Goal: Task Accomplishment & Management: Manage account settings

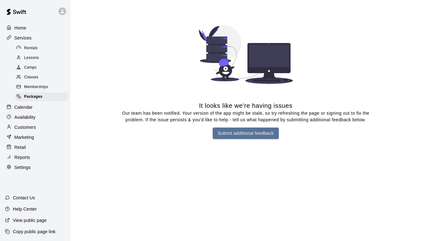
click at [29, 128] on p "Customers" at bounding box center [25, 127] width 22 height 6
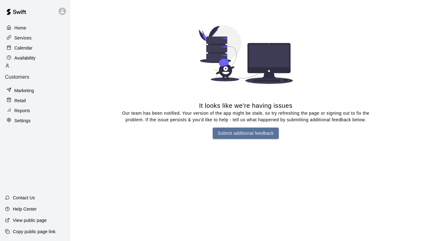
click at [31, 74] on p "Customers" at bounding box center [35, 77] width 61 height 6
click at [28, 40] on p "Services" at bounding box center [22, 38] width 17 height 6
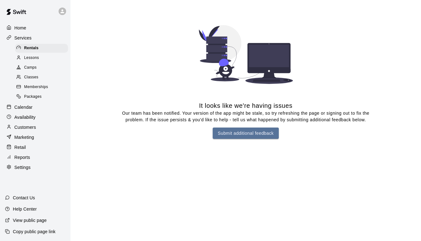
click at [37, 96] on span "Packages" at bounding box center [33, 97] width 18 height 6
click at [38, 97] on span "Packages" at bounding box center [33, 97] width 18 height 6
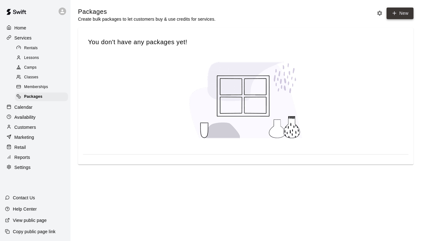
click at [398, 13] on link "New" at bounding box center [400, 14] width 27 height 12
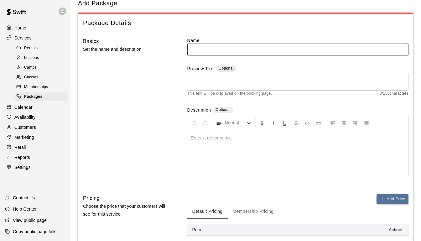
scroll to position [127, 0]
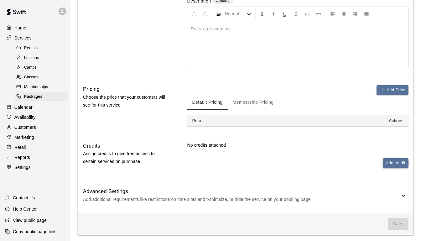
click at [386, 162] on button "Add credit" at bounding box center [396, 163] width 26 height 10
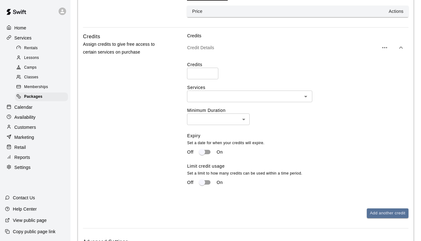
scroll to position [238, 0]
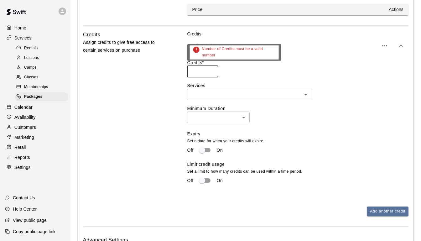
click at [198, 73] on input "number" at bounding box center [202, 72] width 31 height 12
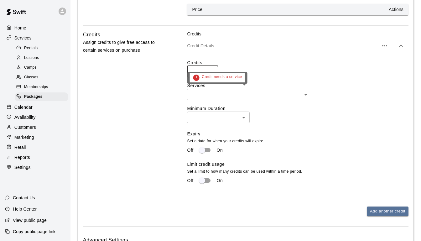
type input "*"
click at [220, 94] on input "text" at bounding box center [244, 95] width 111 height 8
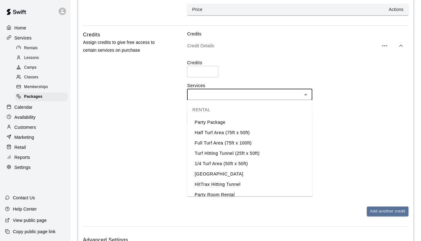
click at [224, 132] on li "Half Turf Area (75ft x 50ft)" at bounding box center [249, 133] width 125 height 10
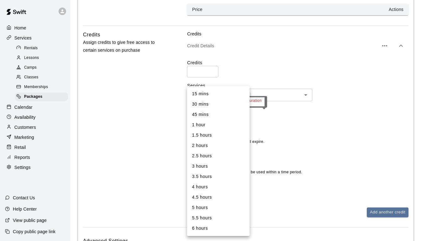
click at [225, 116] on body "Home Services Rentals Lessons Camps Classes Memberships Packages Calendar Avail…" at bounding box center [210, 27] width 421 height 530
drag, startPoint x: 218, startPoint y: 125, endPoint x: 215, endPoint y: 138, distance: 13.5
click at [215, 138] on ul "15 mins 30 mins 45 mins 1 hour 1.5 hours 2 hours 2.5 hours 3 hours 3.5 hours 4 …" at bounding box center [218, 161] width 63 height 150
click at [215, 138] on li "1.5 hours" at bounding box center [218, 135] width 63 height 10
type input "**"
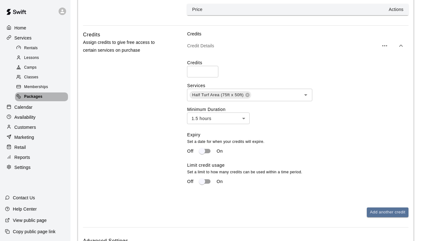
click at [44, 98] on div "Packages" at bounding box center [41, 96] width 53 height 9
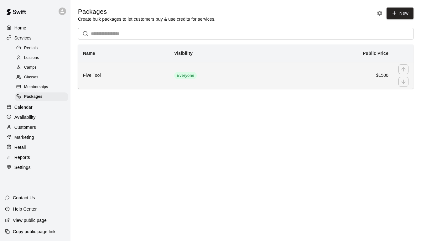
click at [92, 76] on h6 "Five Tool" at bounding box center [123, 75] width 81 height 7
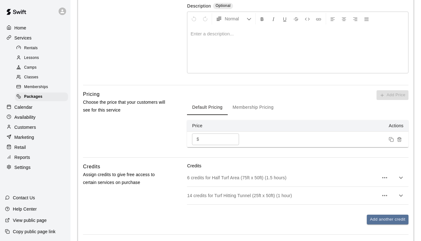
scroll to position [193, 0]
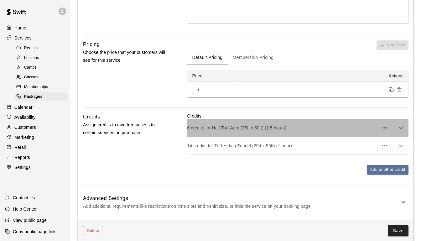
click at [261, 127] on p "6 credits for Half Turf Area (75ft x 50ft) (1.5 hours)" at bounding box center [283, 128] width 192 height 6
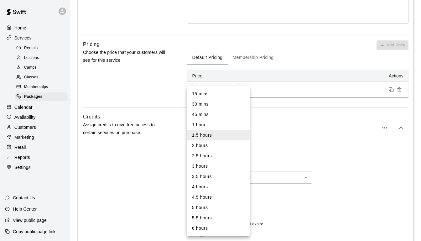
click at [244, 201] on body "Home Services Rentals Lessons Camps Classes Memberships Packages Calendar Avail…" at bounding box center [210, 99] width 421 height 585
click at [234, 105] on li "30 mins" at bounding box center [218, 104] width 63 height 10
type input "**"
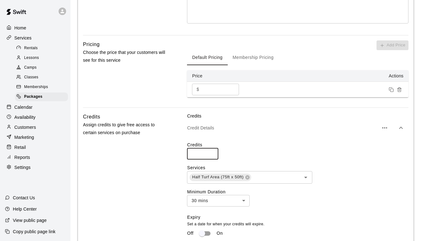
drag, startPoint x: 198, startPoint y: 152, endPoint x: 190, endPoint y: 150, distance: 7.5
click at [190, 150] on input "*" at bounding box center [202, 154] width 31 height 12
type input "**"
click at [132, 177] on div "Credits Assign credits to give free access to certain services on purchase" at bounding box center [125, 220] width 85 height 214
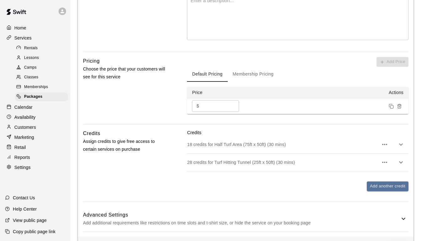
scroll to position [200, 0]
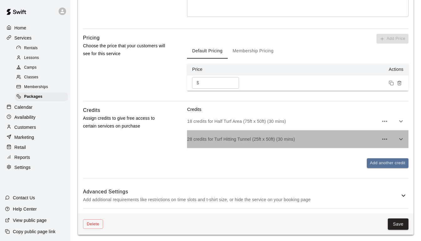
click at [213, 143] on div "28 credits for Turf Hitting Tunnel (25ft x 50ft) (30 mins)" at bounding box center [298, 139] width 222 height 18
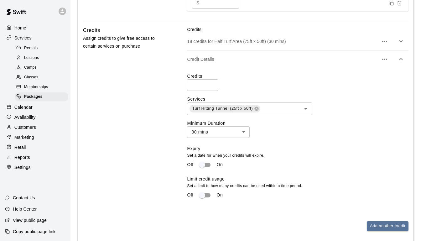
scroll to position [281, 0]
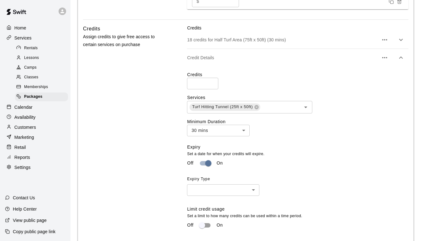
click at [228, 191] on body "**********" at bounding box center [210, 27] width 421 height 617
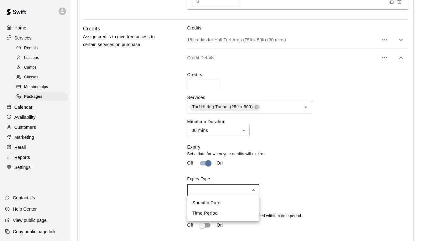
click at [209, 164] on div at bounding box center [210, 120] width 421 height 241
click at [234, 192] on body "**********" at bounding box center [210, 27] width 421 height 617
click at [226, 213] on li "Time Period" at bounding box center [223, 213] width 72 height 10
type input "******"
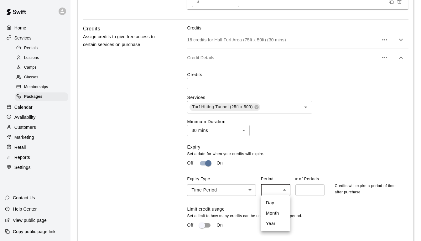
click at [282, 192] on body "**********" at bounding box center [210, 27] width 421 height 617
click at [277, 222] on li "Year" at bounding box center [275, 224] width 29 height 10
type input "****"
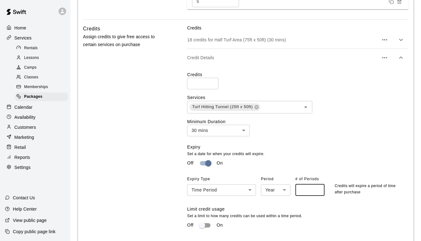
click at [312, 187] on input "number" at bounding box center [310, 190] width 29 height 12
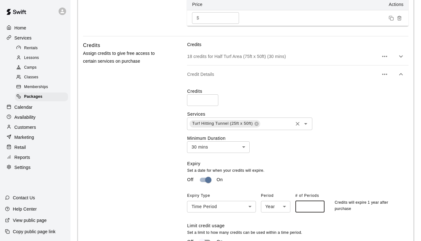
scroll to position [238, 0]
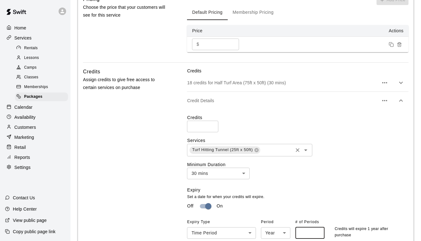
type input "*"
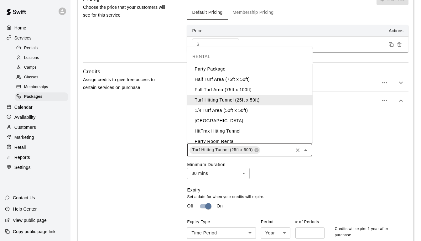
click at [280, 152] on input "text" at bounding box center [276, 150] width 31 height 8
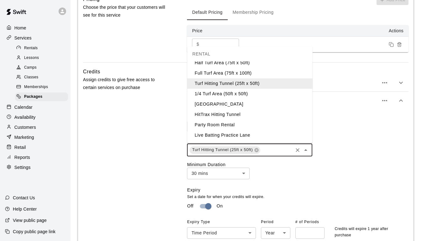
scroll to position [4, 0]
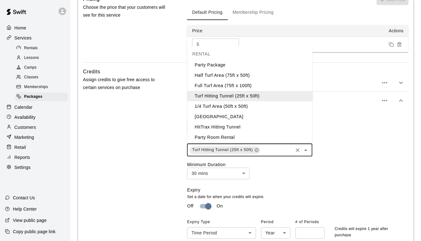
click at [254, 115] on li "Pitching Lane" at bounding box center [249, 117] width 125 height 10
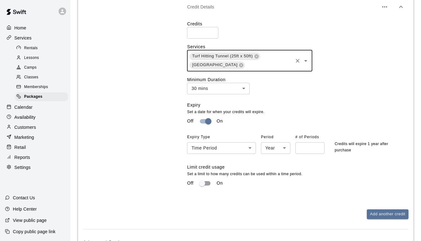
scroll to position [334, 0]
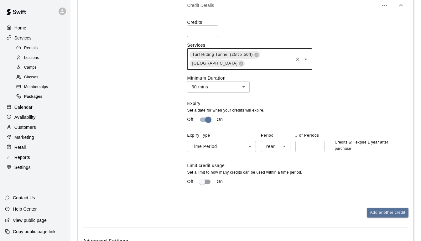
click at [33, 99] on span "Packages" at bounding box center [33, 97] width 18 height 6
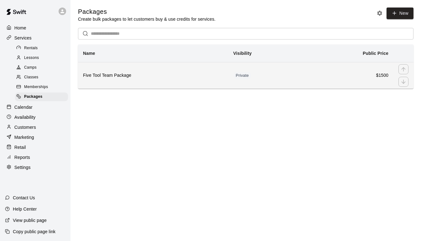
click at [107, 82] on th "Five Tool Team Package" at bounding box center [153, 75] width 150 height 27
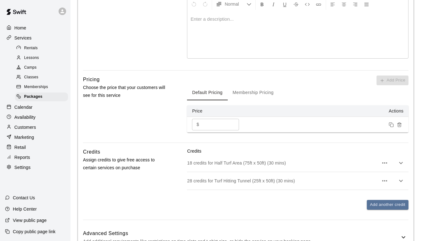
scroll to position [200, 0]
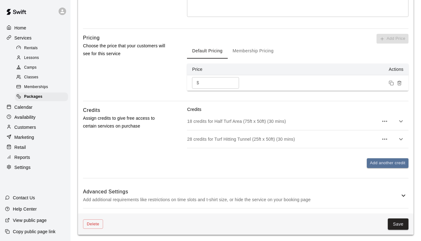
click at [239, 128] on div "18 credits for Half Turf Area (75ft x 50ft) (30 mins)" at bounding box center [298, 122] width 222 height 18
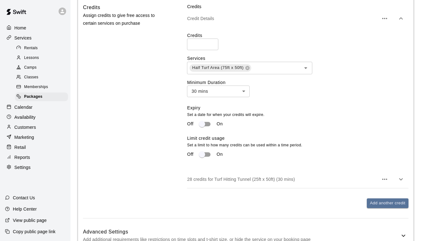
scroll to position [282, 0]
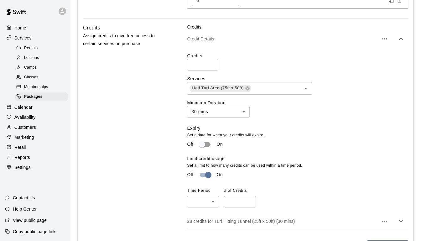
click at [211, 198] on body "**********" at bounding box center [210, 21] width 421 height 607
click at [202, 215] on li "Daily" at bounding box center [203, 215] width 32 height 10
type input "*****"
click at [240, 198] on input "number" at bounding box center [240, 202] width 32 height 12
type input "*"
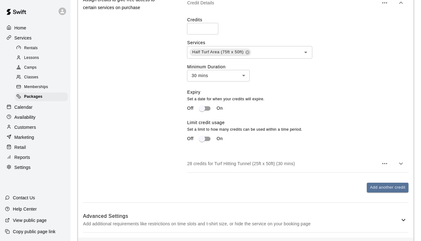
scroll to position [343, 0]
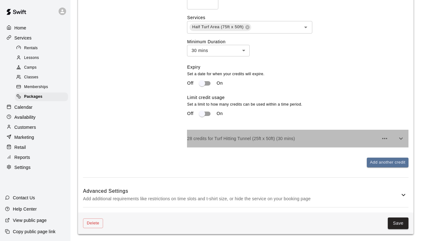
click at [331, 138] on p "28 credits for Turf Hitting Tunnel (25ft x 50ft) (30 mins)" at bounding box center [283, 138] width 192 height 6
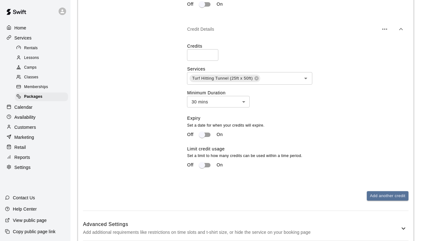
scroll to position [461, 0]
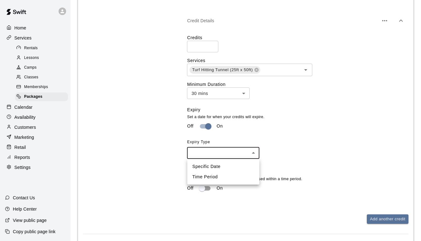
click at [221, 174] on li "Time Period" at bounding box center [223, 177] width 72 height 10
type input "******"
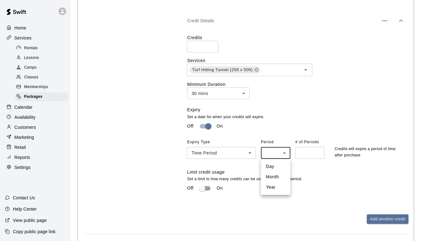
click at [277, 189] on li "Year" at bounding box center [275, 187] width 29 height 10
type input "****"
click at [304, 156] on input "number" at bounding box center [310, 153] width 29 height 12
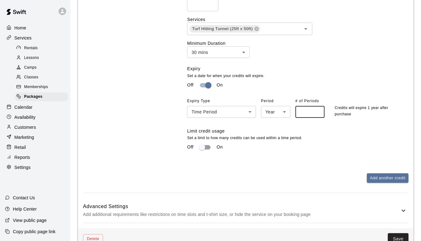
scroll to position [518, 0]
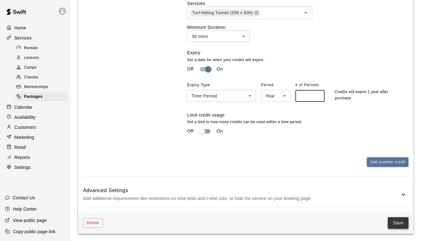
type input "*"
click at [401, 227] on button "Save" at bounding box center [398, 223] width 21 height 12
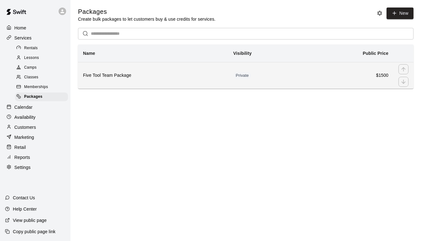
click at [286, 74] on td "Private" at bounding box center [265, 75] width 73 height 27
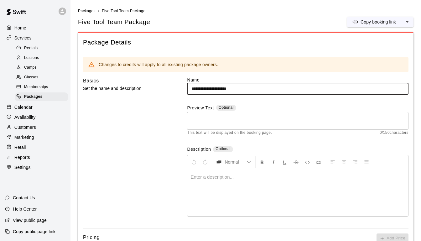
scroll to position [200, 0]
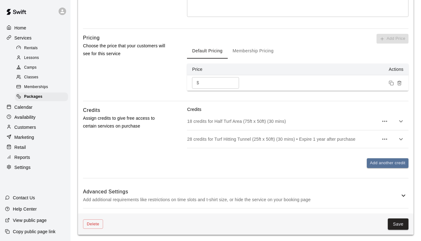
click at [282, 121] on p "18 credits for Half Turf Area (75ft x 50ft) (30 mins)" at bounding box center [283, 121] width 192 height 6
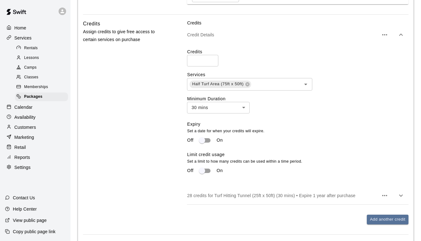
scroll to position [343, 0]
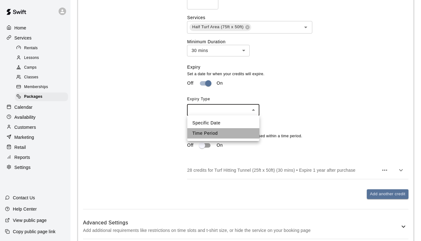
click at [220, 133] on li "Time Period" at bounding box center [223, 133] width 72 height 10
type input "******"
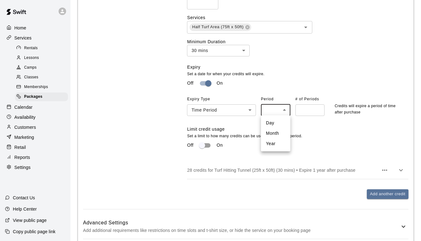
click at [274, 145] on li "Year" at bounding box center [275, 144] width 29 height 10
type input "****"
click at [306, 106] on input "number" at bounding box center [310, 110] width 29 height 12
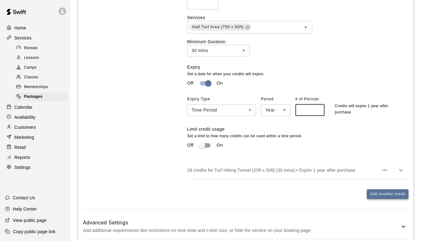
type input "*"
click at [376, 190] on button "Add another credit" at bounding box center [388, 194] width 42 height 10
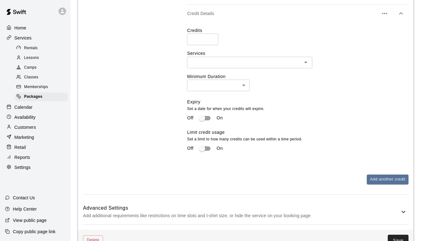
scroll to position [171, 0]
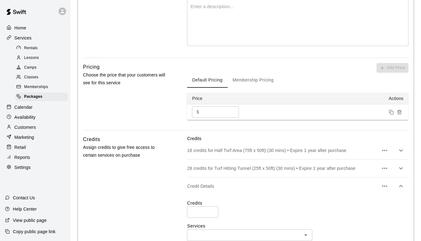
click at [385, 186] on icon "button" at bounding box center [384, 186] width 5 height 1
click at [360, 199] on p "Delete credit" at bounding box center [352, 201] width 25 height 6
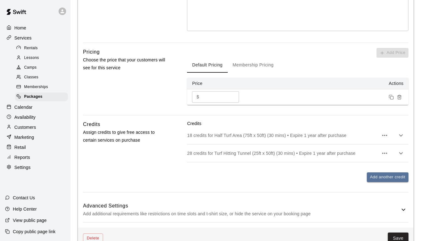
scroll to position [200, 0]
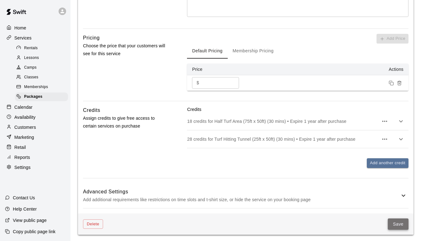
click at [398, 224] on button "Save" at bounding box center [398, 225] width 21 height 12
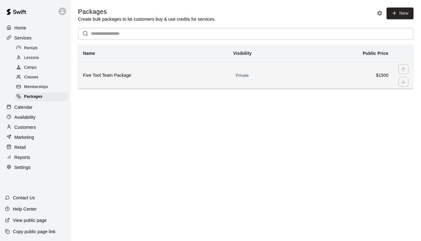
click at [140, 76] on h6 "Five Tool Team Package" at bounding box center [153, 75] width 140 height 7
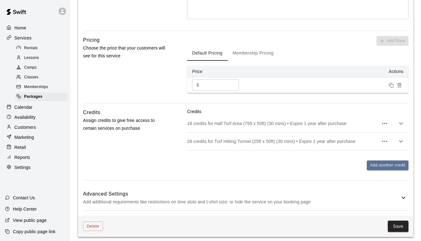
scroll to position [200, 0]
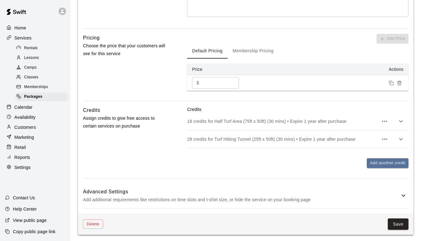
click at [234, 123] on p "18 credits for Half Turf Area (75ft x 50ft) (30 mins) • Expire 1 year after pur…" at bounding box center [283, 121] width 192 height 6
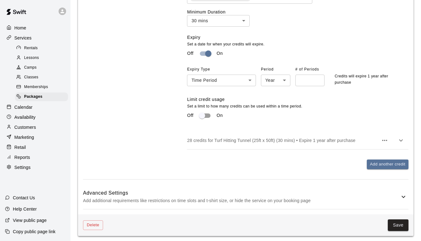
scroll to position [375, 0]
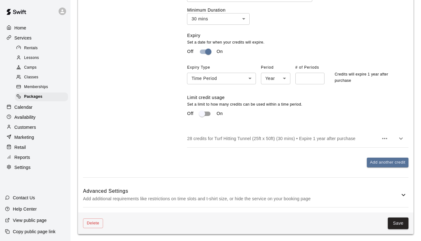
click at [248, 139] on p "28 credits for Turf Hitting Tunnel (25ft x 50ft) (30 mins) • Expire 1 year afte…" at bounding box center [283, 138] width 192 height 6
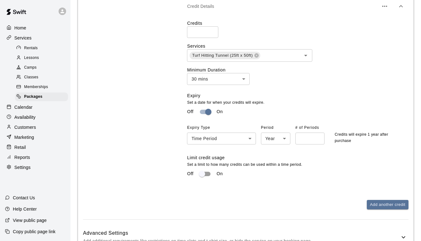
scroll to position [512, 0]
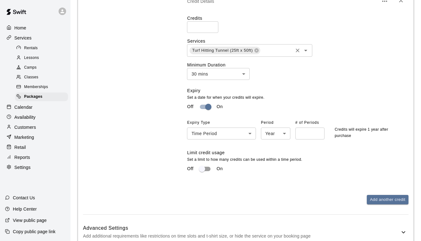
click at [269, 49] on input "text" at bounding box center [276, 51] width 31 height 8
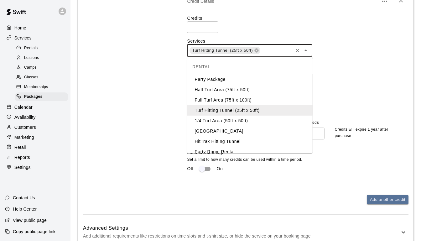
click at [238, 132] on li "Pitching Lane" at bounding box center [249, 131] width 125 height 10
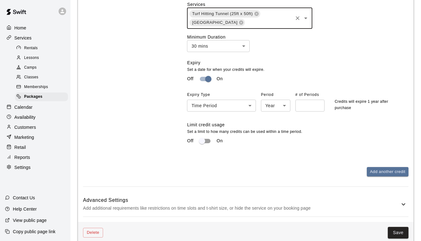
scroll to position [559, 0]
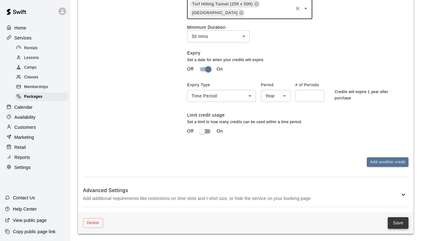
click at [397, 224] on button "Save" at bounding box center [398, 223] width 21 height 12
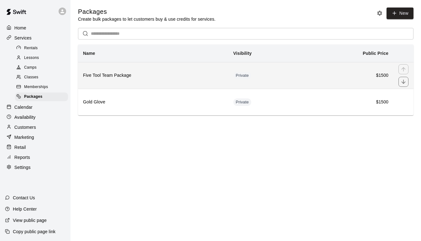
click at [304, 81] on td "$1500" at bounding box center [348, 75] width 92 height 27
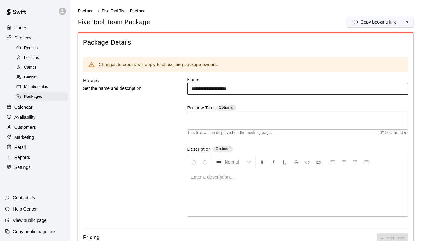
scroll to position [202, 0]
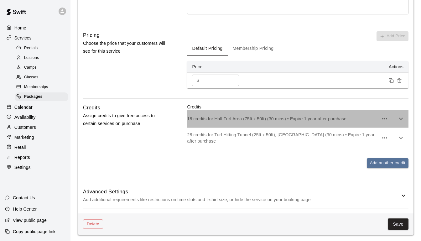
click at [294, 116] on p "18 credits for Half Turf Area (75ft x 50ft) (30 mins) • Expire 1 year after pur…" at bounding box center [283, 119] width 192 height 6
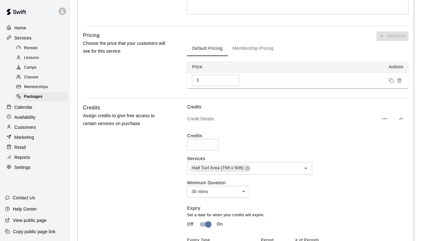
scroll to position [377, 0]
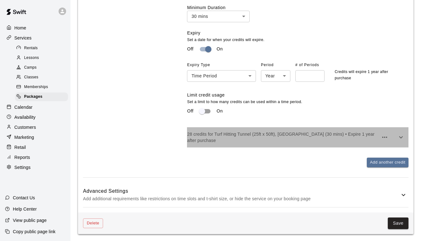
click at [256, 136] on p "28 credits for Turf Hitting Tunnel (25ft x 50ft), Pitching Lane (30 mins) • Exp…" at bounding box center [283, 137] width 192 height 13
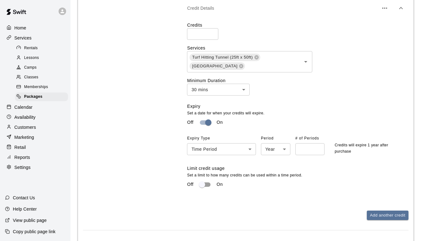
scroll to position [559, 0]
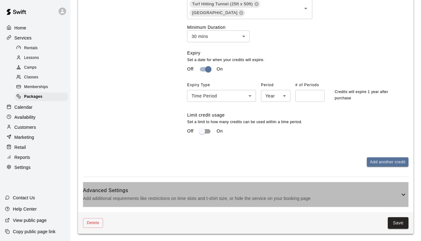
click at [275, 200] on p "Add additional requirements like restrictions on time slots and t-shirt size, o…" at bounding box center [241, 199] width 317 height 8
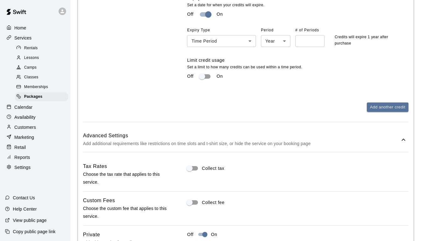
scroll to position [671, 0]
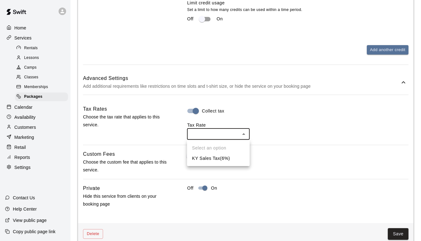
click at [232, 156] on li "KY Sales Tax ( 6 %)" at bounding box center [218, 158] width 63 height 10
type input "***"
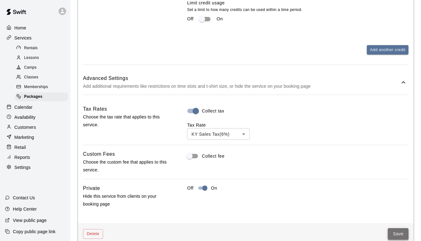
click at [398, 232] on button "Save" at bounding box center [398, 234] width 21 height 12
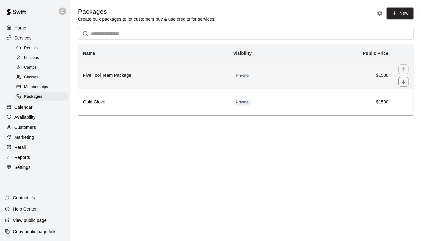
click at [168, 79] on th "Five Tool Team Package" at bounding box center [153, 75] width 150 height 27
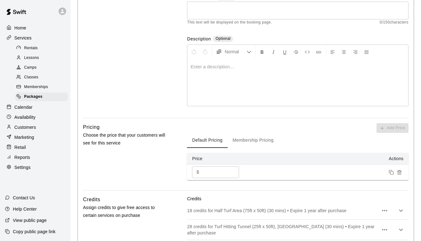
scroll to position [202, 0]
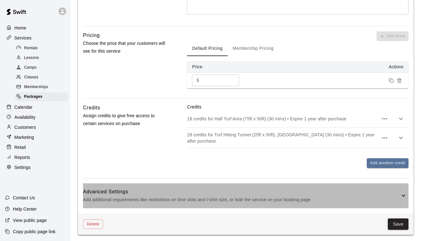
click at [176, 206] on div "Advanced Settings Add additional requirements like restrictions on time slots a…" at bounding box center [246, 195] width 326 height 25
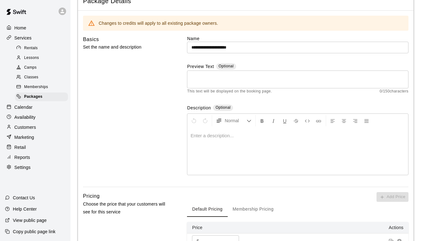
scroll to position [41, 0]
click at [30, 98] on span "Packages" at bounding box center [33, 97] width 18 height 6
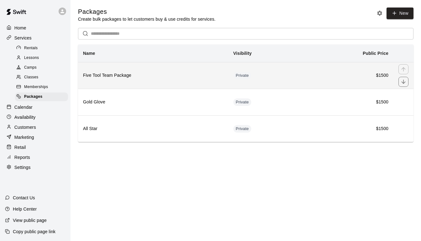
click at [156, 76] on h6 "Five Tool Team Package" at bounding box center [153, 75] width 140 height 7
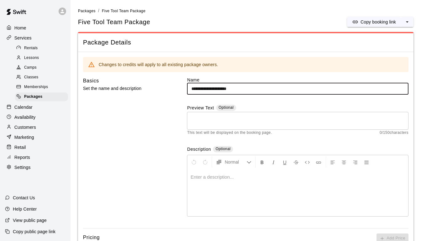
scroll to position [178, 0]
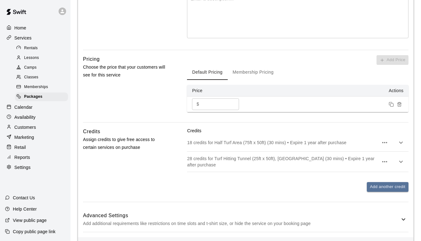
click at [231, 164] on p "28 credits for Turf Hitting Tunnel (25ft x 50ft), Pitching Lane (30 mins) • Exp…" at bounding box center [283, 161] width 192 height 13
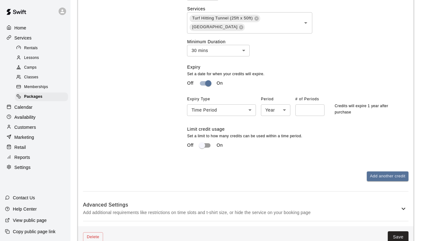
scroll to position [384, 0]
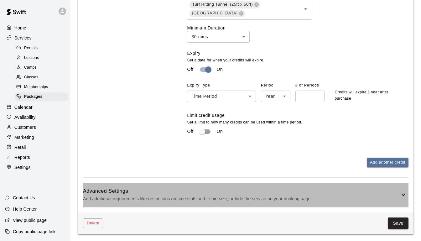
click at [192, 192] on h6 "Advanced Settings" at bounding box center [241, 191] width 317 height 8
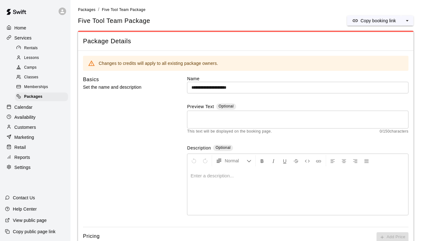
scroll to position [0, 0]
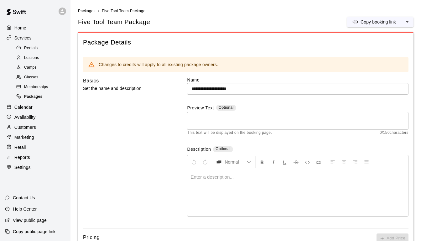
click at [45, 94] on div "Packages" at bounding box center [41, 96] width 53 height 9
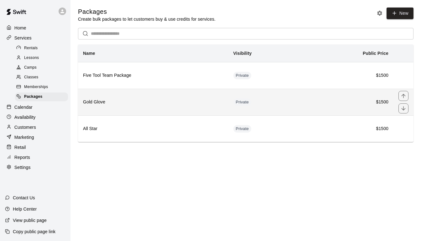
click at [141, 105] on h6 "Gold Glove" at bounding box center [153, 102] width 140 height 7
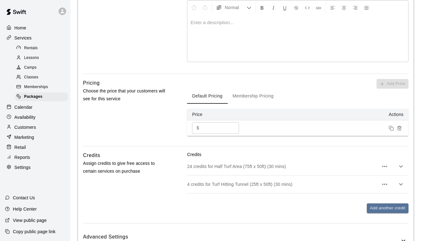
scroll to position [200, 0]
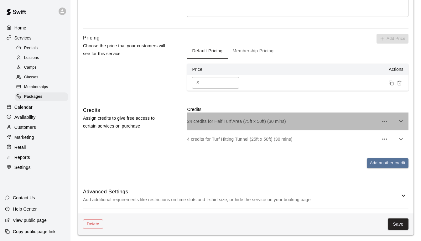
click at [246, 120] on p "24 credits for Half Turf Area (75ft x 50ft) (30 mins)" at bounding box center [283, 121] width 192 height 6
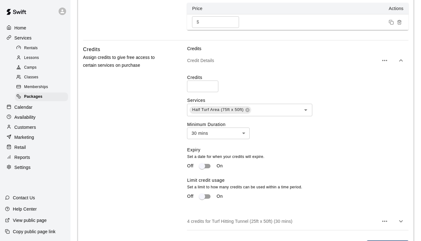
scroll to position [266, 0]
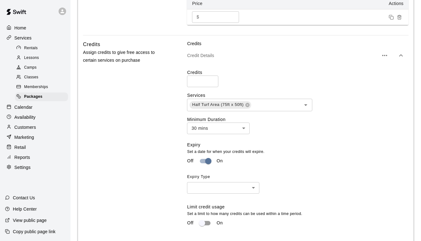
click at [245, 189] on body "**********" at bounding box center [210, 42] width 421 height 617
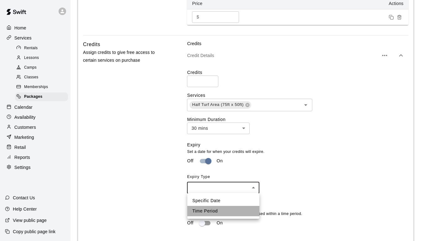
click at [235, 210] on li "Time Period" at bounding box center [223, 211] width 72 height 10
type input "******"
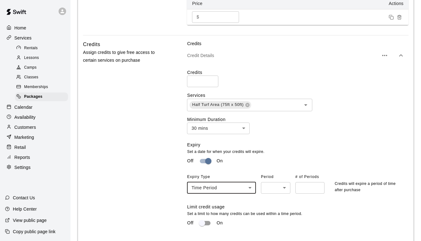
click at [268, 185] on body "**********" at bounding box center [210, 42] width 421 height 617
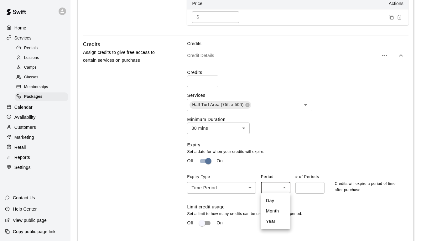
click at [265, 225] on li "Year" at bounding box center [275, 221] width 29 height 10
type input "****"
click at [305, 192] on input "number" at bounding box center [310, 188] width 29 height 12
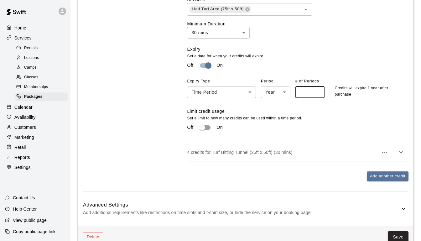
scroll to position [375, 0]
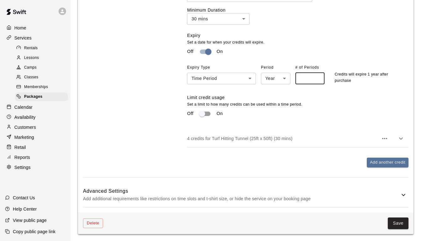
type input "*"
click at [367, 195] on p "Add additional requirements like restrictions on time slots and t-shirt size, o…" at bounding box center [241, 199] width 317 height 8
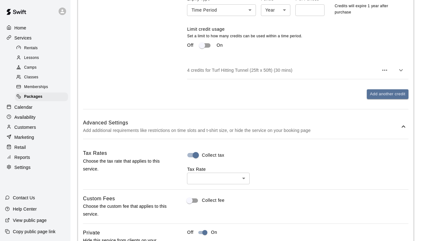
scroll to position [498, 0]
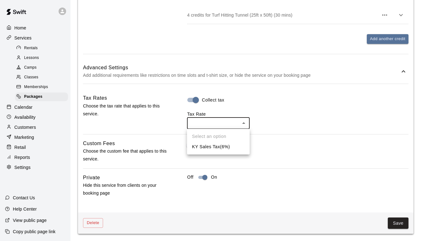
click at [225, 145] on li "KY Sales Tax ( 6 %)" at bounding box center [218, 147] width 63 height 10
type input "***"
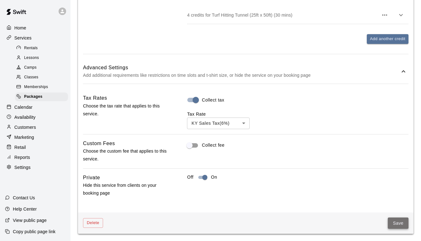
click at [400, 225] on button "Save" at bounding box center [398, 224] width 21 height 12
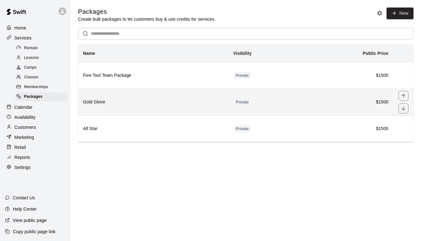
click at [191, 103] on h6 "Gold Glove" at bounding box center [153, 102] width 140 height 7
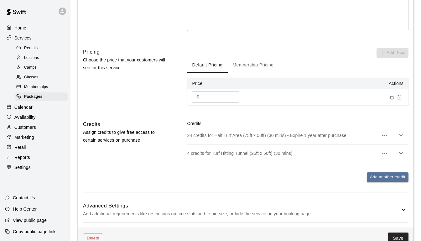
scroll to position [200, 0]
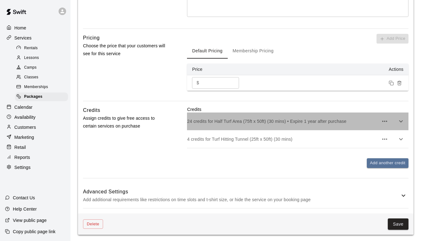
click at [234, 120] on p "24 credits for Half Turf Area (75ft x 50ft) (30 mins) • Expire 1 year after pur…" at bounding box center [283, 121] width 192 height 6
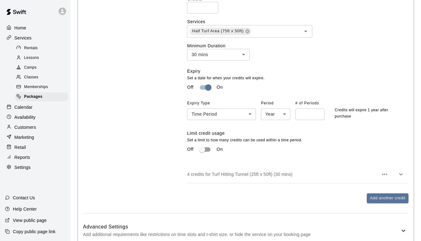
scroll to position [347, 0]
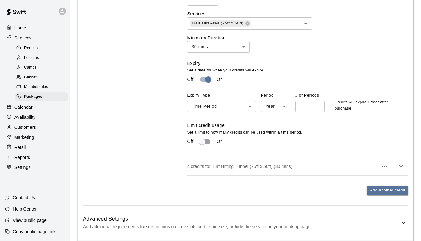
click at [238, 169] on p "4 credits for Turf Hitting Tunnel (25ft x 50ft) (30 mins)" at bounding box center [283, 166] width 192 height 6
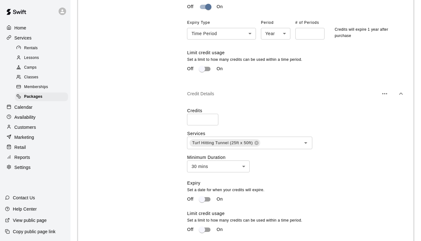
scroll to position [459, 0]
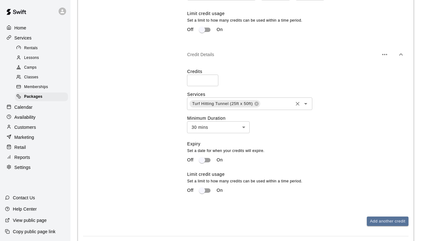
click at [279, 97] on div "Turf Hitting Tunnel (25ft x 50ft) ​" at bounding box center [249, 103] width 125 height 13
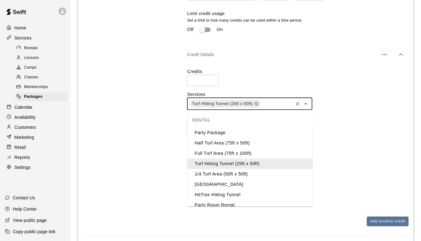
click at [277, 101] on input "text" at bounding box center [276, 104] width 31 height 8
click at [243, 183] on li "Pitching Lane" at bounding box center [249, 184] width 125 height 10
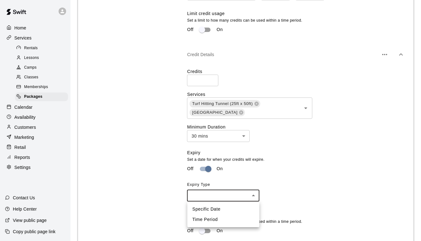
click at [214, 218] on li "Time Period" at bounding box center [223, 219] width 72 height 10
type input "******"
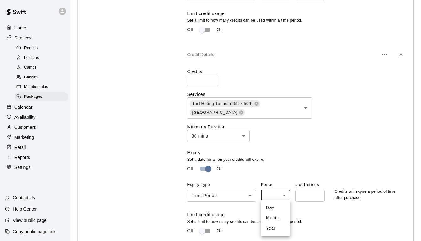
click at [267, 228] on li "Year" at bounding box center [275, 228] width 29 height 10
type input "****"
click at [307, 199] on input "number" at bounding box center [310, 196] width 29 height 12
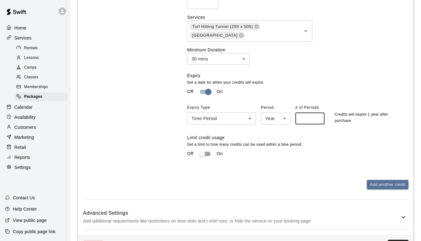
scroll to position [559, 0]
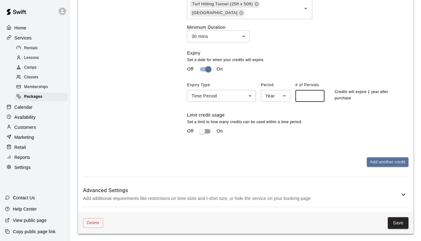
type input "*"
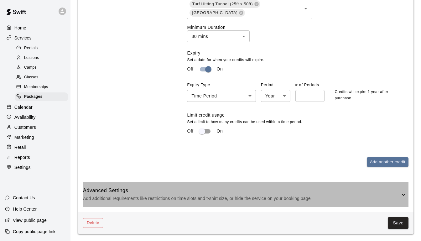
click at [370, 190] on h6 "Advanced Settings" at bounding box center [241, 191] width 317 height 8
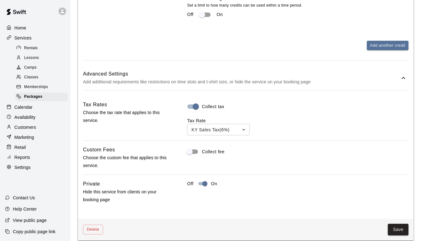
scroll to position [682, 0]
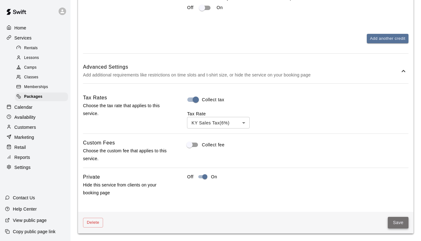
click at [401, 221] on button "Save" at bounding box center [398, 223] width 21 height 12
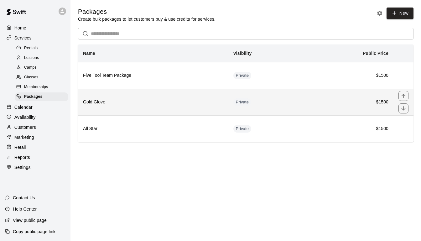
click at [204, 102] on h6 "Gold Glove" at bounding box center [153, 102] width 140 height 7
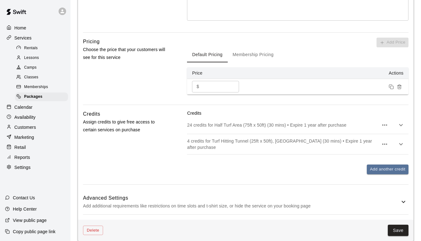
scroll to position [202, 0]
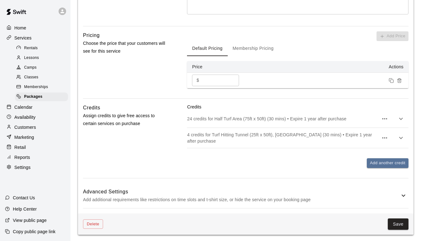
click at [240, 191] on h6 "Advanced Settings" at bounding box center [241, 192] width 317 height 8
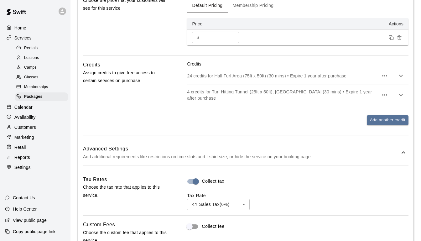
scroll to position [222, 0]
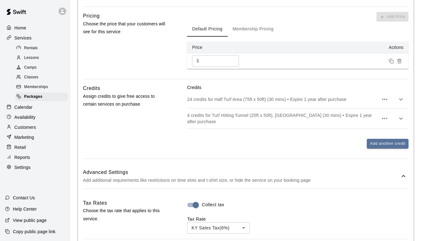
click at [235, 99] on p "24 credits for Half Turf Area (75ft x 50ft) (30 mins) • Expire 1 year after pur…" at bounding box center [283, 99] width 192 height 6
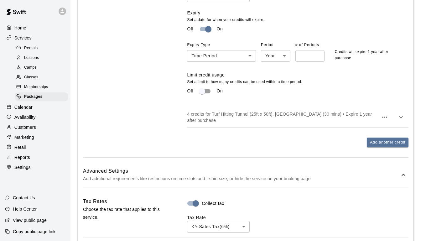
scroll to position [417, 0]
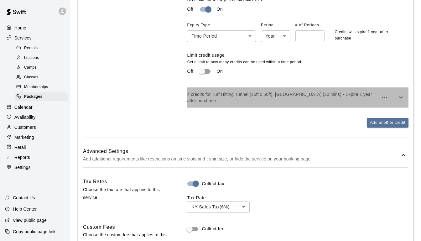
click at [235, 99] on p "4 credits for Turf Hitting Tunnel (25ft x 50ft), Pitching Lane (30 mins) • Expi…" at bounding box center [283, 97] width 192 height 13
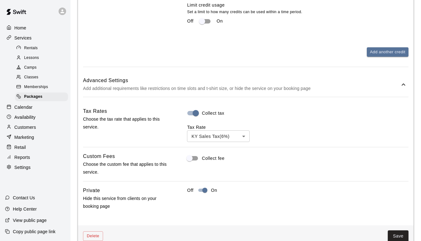
scroll to position [682, 0]
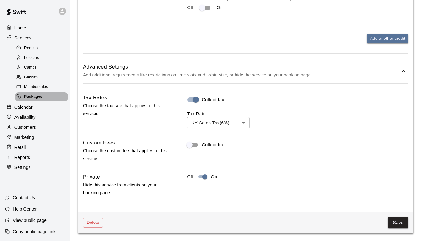
click at [32, 99] on span "Packages" at bounding box center [33, 97] width 18 height 6
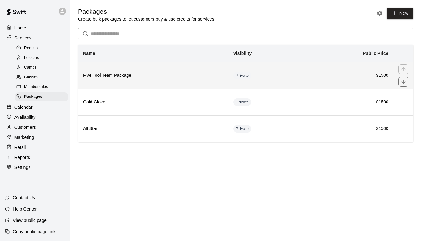
click at [151, 82] on th "Five Tool Team Package" at bounding box center [153, 75] width 150 height 27
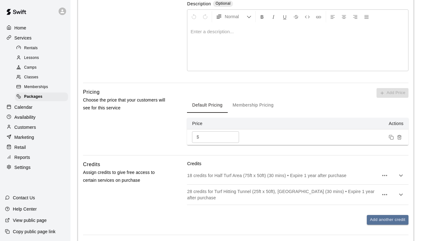
scroll to position [202, 0]
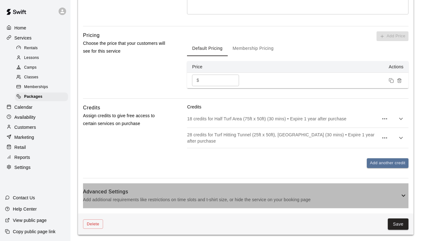
click at [210, 188] on h6 "Advanced Settings" at bounding box center [241, 192] width 317 height 8
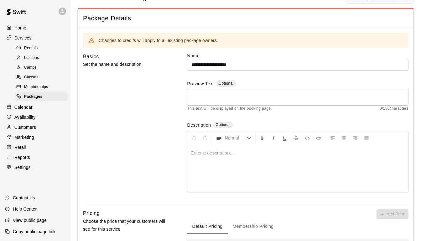
scroll to position [0, 0]
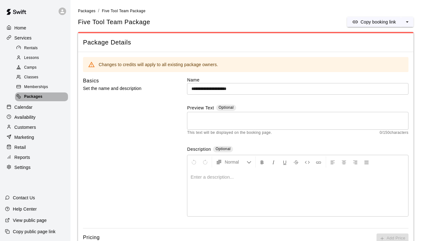
click at [45, 96] on div "Packages" at bounding box center [41, 96] width 53 height 9
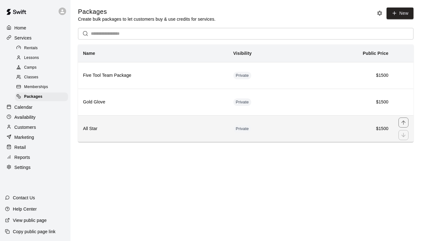
click at [150, 128] on h6 "All Star" at bounding box center [153, 128] width 140 height 7
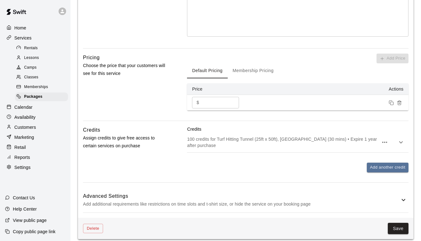
scroll to position [184, 0]
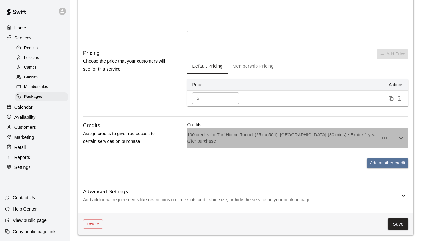
click at [271, 134] on p "100 credits for Turf Hitting Tunnel (25ft x 50ft), Pitching Lane (30 mins) • Ex…" at bounding box center [283, 138] width 192 height 13
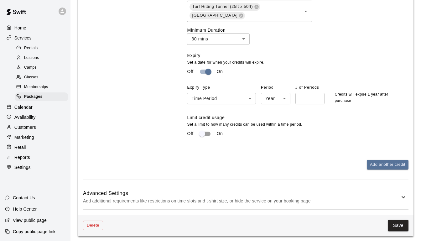
scroll to position [366, 0]
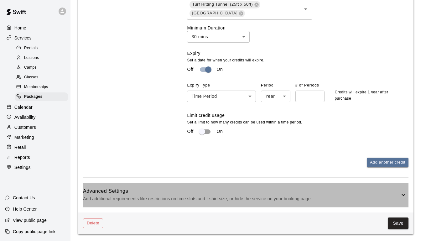
click at [255, 188] on h6 "Advanced Settings" at bounding box center [241, 191] width 317 height 8
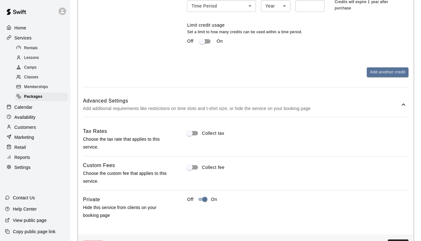
scroll to position [478, 0]
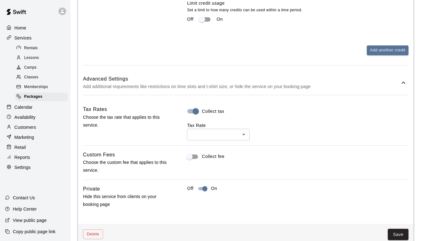
click at [219, 143] on div "Tax Rates Choose the tax rate that applies to this service. Collect tax Tax Rat…" at bounding box center [246, 156] width 326 height 103
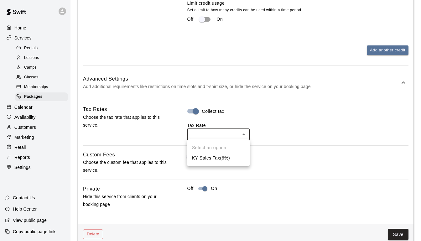
click at [219, 154] on li "KY Sales Tax ( 6 %)" at bounding box center [218, 158] width 63 height 10
type input "***"
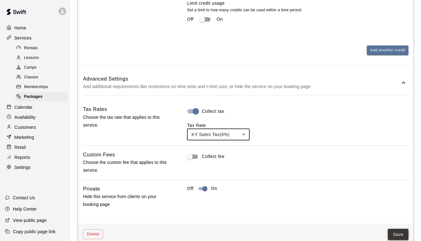
click at [400, 236] on button "Save" at bounding box center [398, 235] width 21 height 12
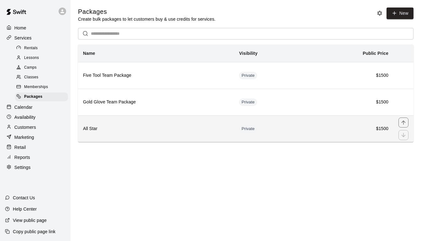
click at [169, 132] on th "All Star" at bounding box center [156, 128] width 156 height 27
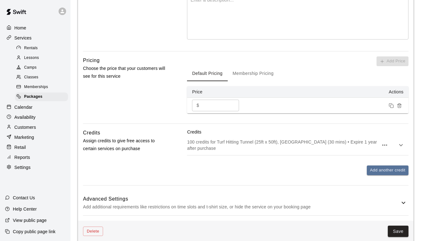
scroll to position [184, 0]
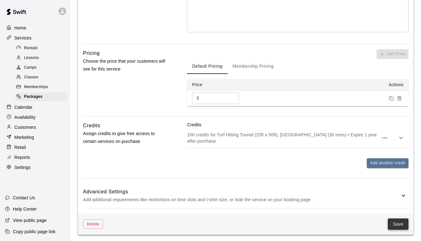
type input "**********"
click at [399, 224] on button "Save" at bounding box center [398, 225] width 21 height 12
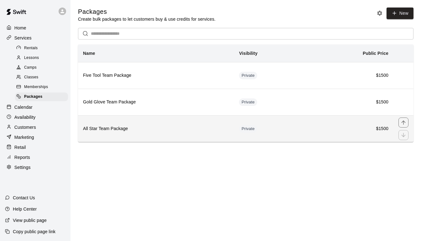
click at [192, 138] on th "All Star Team Package" at bounding box center [156, 128] width 156 height 27
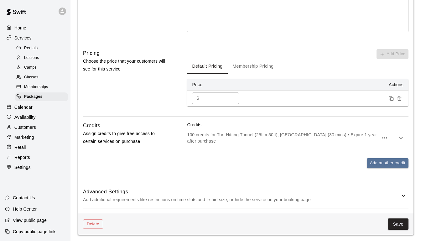
scroll to position [184, 0]
click at [175, 194] on h6 "Advanced Settings" at bounding box center [241, 192] width 317 height 8
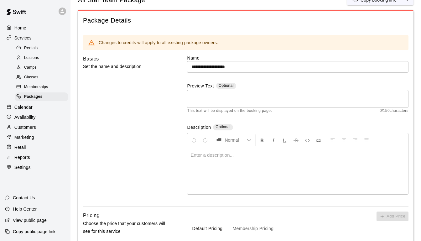
scroll to position [0, 0]
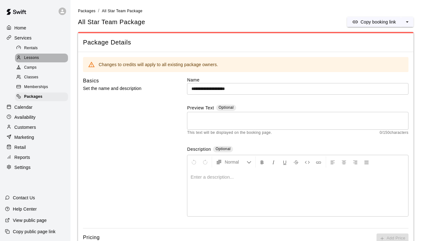
click at [37, 61] on div "Lessons" at bounding box center [41, 58] width 53 height 9
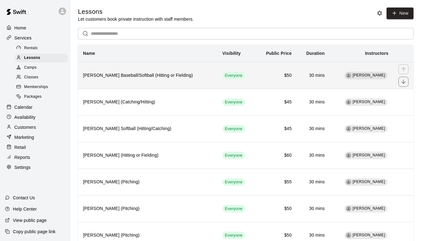
click at [169, 79] on h6 "Leo Seminati Baseball/Softball (Hitting or Fielding)" at bounding box center [147, 75] width 129 height 7
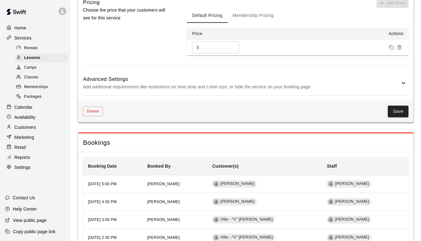
scroll to position [670, 0]
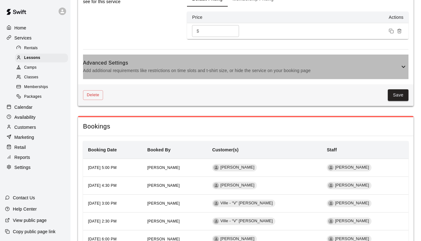
click at [169, 71] on p "Add additional requirements like restrictions on time slots and t-shirt size, o…" at bounding box center [241, 71] width 317 height 8
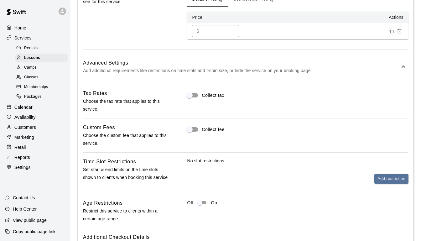
click at [22, 170] on p "Settings" at bounding box center [22, 167] width 16 height 6
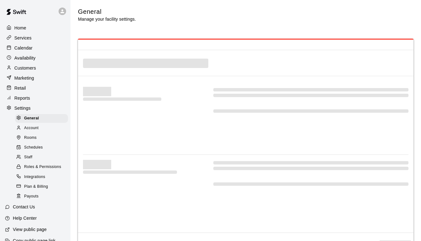
select select "**"
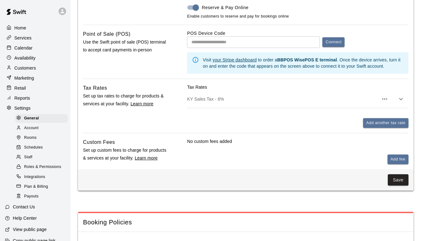
scroll to position [256, 0]
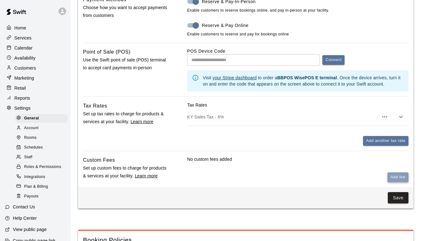
click at [400, 177] on button "Add fee" at bounding box center [398, 177] width 21 height 10
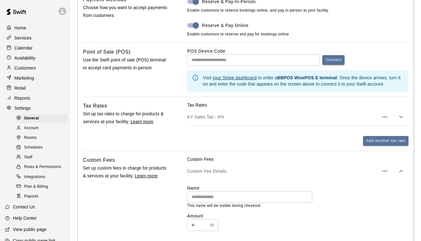
scroll to position [301, 0]
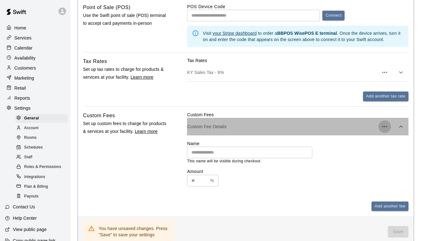
click at [386, 128] on icon "button" at bounding box center [385, 127] width 8 height 8
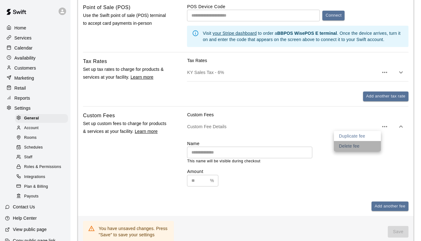
click at [366, 145] on li "Delete fee" at bounding box center [357, 146] width 47 height 10
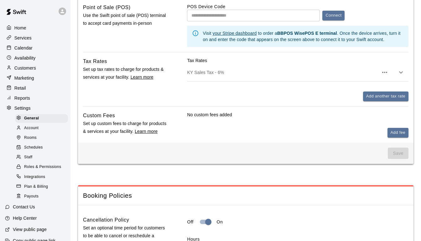
click at [16, 27] on p "Home" at bounding box center [20, 28] width 12 height 6
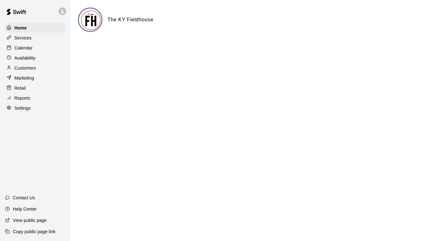
click at [26, 40] on p "Services" at bounding box center [22, 38] width 17 height 6
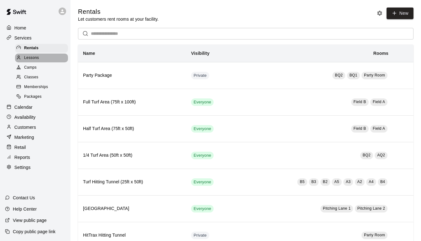
click at [34, 55] on span "Lessons" at bounding box center [31, 58] width 15 height 6
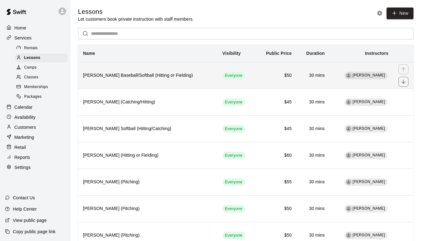
click at [164, 73] on h6 "Leo Seminati Baseball/Softball (Hitting or Fielding)" at bounding box center [147, 75] width 129 height 7
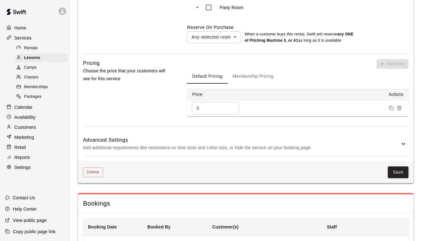
scroll to position [559, 0]
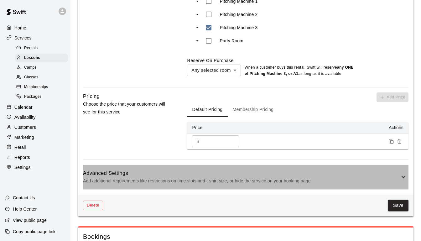
click at [225, 166] on div "Advanced Settings Add additional requirements like restrictions on time slots a…" at bounding box center [246, 177] width 326 height 25
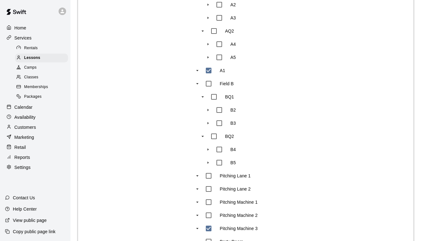
scroll to position [339, 0]
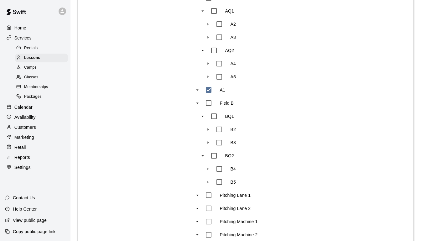
click at [29, 36] on p "Services" at bounding box center [22, 38] width 17 height 6
